Goal: Task Accomplishment & Management: Use online tool/utility

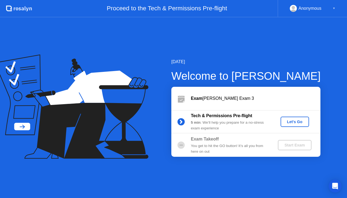
click at [243, 100] on div "Exam [PERSON_NAME] Exam 3" at bounding box center [256, 98] width 130 height 7
click at [241, 95] on div "Exam [PERSON_NAME] Exam 3" at bounding box center [246, 98] width 149 height 23
click at [229, 95] on div "Exam [PERSON_NAME] Exam 3" at bounding box center [256, 98] width 130 height 7
click at [180, 100] on icon at bounding box center [181, 99] width 7 height 5
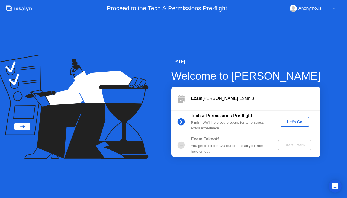
click at [278, 195] on div "[DATE] Welcome to [PERSON_NAME] Exam [PERSON_NAME] Exam 3 Tech & Permissions Pr…" at bounding box center [173, 107] width 347 height 181
click at [294, 122] on div "Let's Go" at bounding box center [295, 122] width 24 height 4
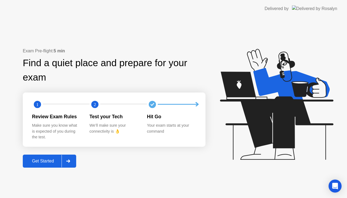
click at [71, 162] on div at bounding box center [68, 161] width 13 height 12
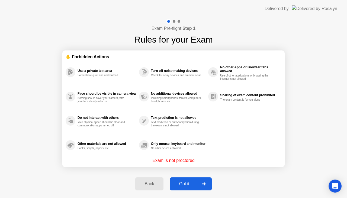
click at [209, 185] on div at bounding box center [203, 184] width 13 height 12
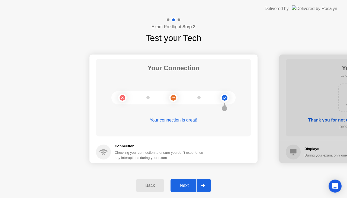
click at [206, 185] on div at bounding box center [203, 185] width 13 height 12
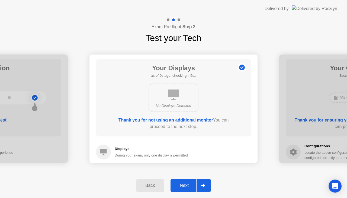
click at [200, 186] on div at bounding box center [203, 185] width 13 height 12
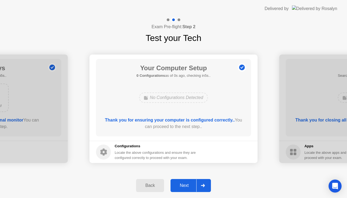
click at [208, 183] on div at bounding box center [203, 185] width 13 height 12
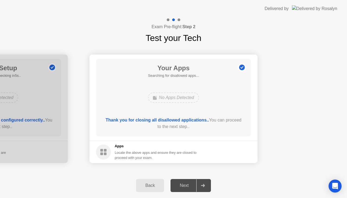
click at [201, 183] on div at bounding box center [203, 185] width 13 height 12
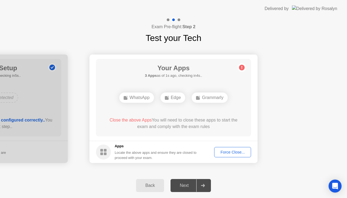
click at [150, 187] on div "Back" at bounding box center [150, 185] width 25 height 5
